Goal: Book appointment/travel/reservation

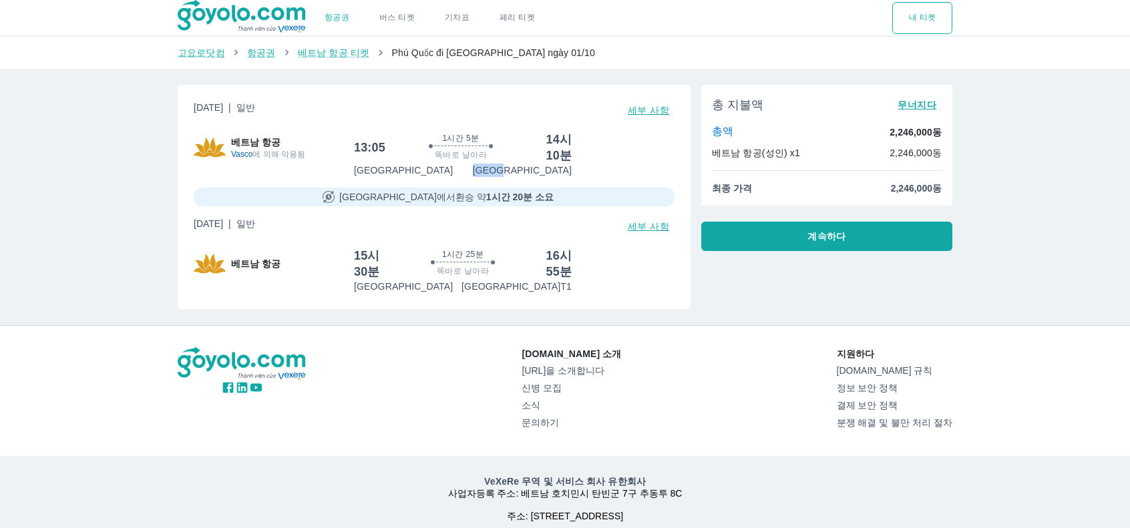
drag, startPoint x: 536, startPoint y: 173, endPoint x: 576, endPoint y: 174, distance: 39.4
click at [576, 174] on div "13:05 1시간 5분 똑바로 날아라 14시 10분 [GEOGRAPHIC_DATA] [GEOGRAPHIC_DATA]" at bounding box center [514, 154] width 320 height 45
drag, startPoint x: 469, startPoint y: 198, endPoint x: 546, endPoint y: 193, distance: 77.6
click at [546, 193] on div "[GEOGRAPHIC_DATA] 에서 환승 약 1시간 20분 소요" at bounding box center [434, 197] width 481 height 19
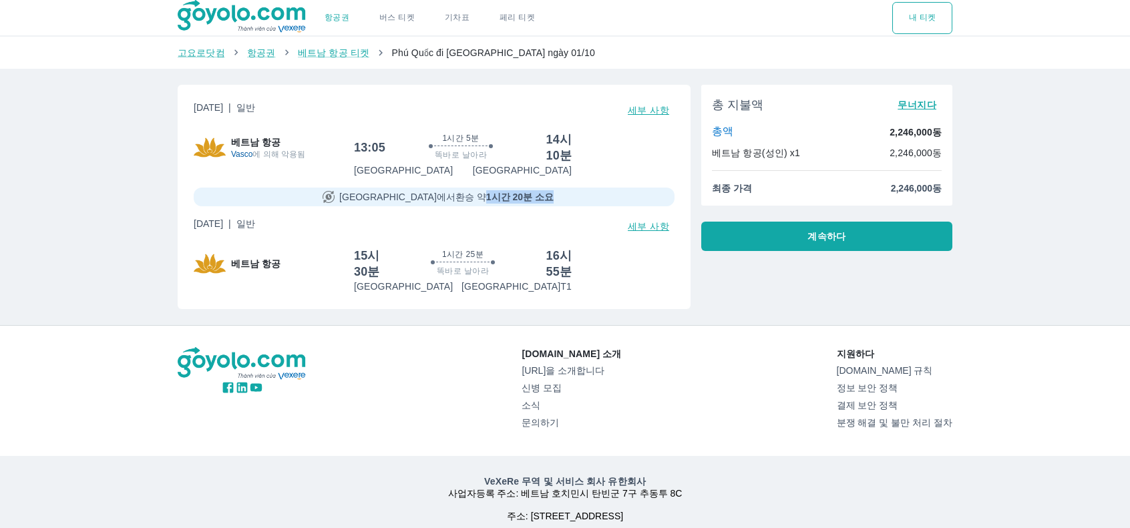
click at [546, 193] on div "[GEOGRAPHIC_DATA] 에서 환승 약 1시간 20분 소요" at bounding box center [434, 197] width 481 height 19
drag, startPoint x: 507, startPoint y: 195, endPoint x: 408, endPoint y: 202, distance: 99.0
click at [408, 202] on div "[GEOGRAPHIC_DATA] 에서 환승 약 1시간 20분 소요" at bounding box center [434, 197] width 481 height 19
click at [437, 202] on font "에서" at bounding box center [446, 197] width 19 height 11
drag, startPoint x: 411, startPoint y: 199, endPoint x: 511, endPoint y: 194, distance: 100.3
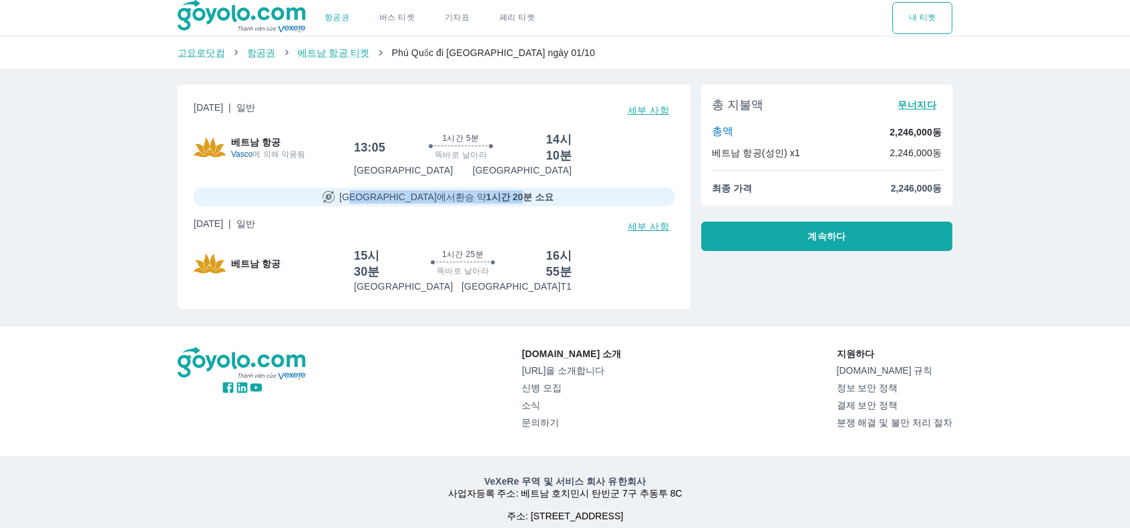
click at [507, 194] on font "[GEOGRAPHIC_DATA] 에서 환승 약 1시간 20분 소요" at bounding box center [446, 197] width 214 height 11
click at [523, 194] on font "1시간 20분 소요" at bounding box center [519, 197] width 67 height 11
